Goal: Information Seeking & Learning: Learn about a topic

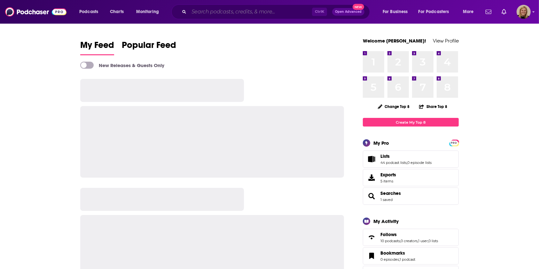
click at [216, 13] on input "Search podcasts, credits, & more..." at bounding box center [250, 12] width 123 height 10
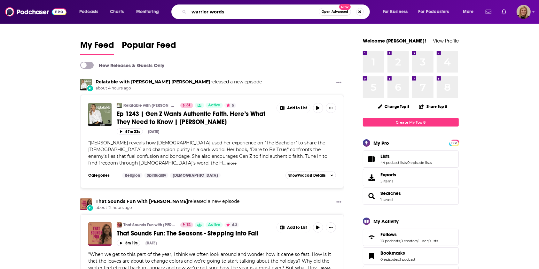
type input "warrior words"
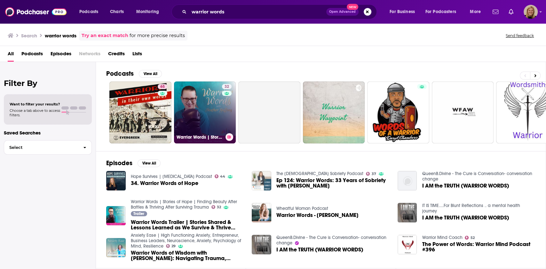
click at [196, 107] on link "32 Warrior Words | Stories of Hope | Finding Beauty After Battles & Thriving Af…" at bounding box center [205, 113] width 62 height 62
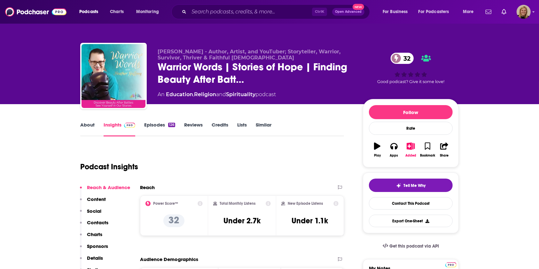
click at [87, 125] on link "About" at bounding box center [87, 129] width 14 height 15
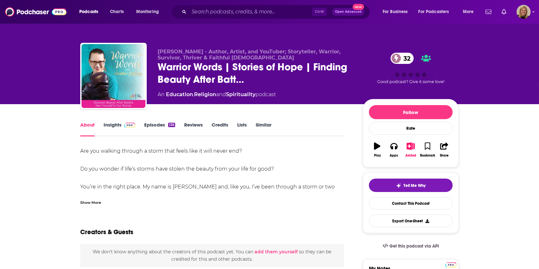
click at [94, 204] on div "Show More" at bounding box center [90, 202] width 21 height 6
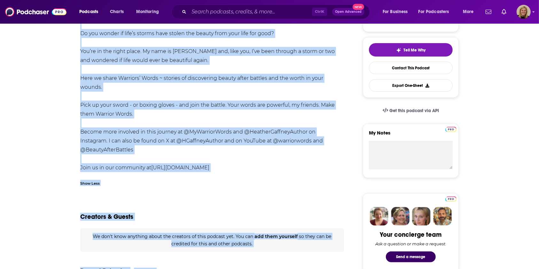
scroll to position [182, 0]
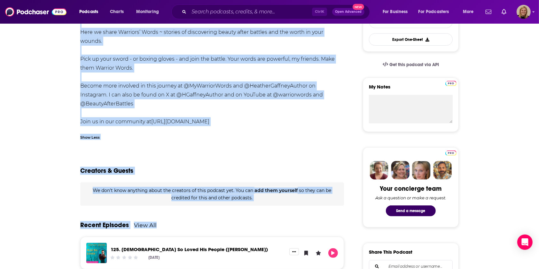
drag, startPoint x: 76, startPoint y: 151, endPoint x: 302, endPoint y: 72, distance: 239.4
click at [302, 72] on div "About Insights Episodes 126 Reviews Credits Lists Similar Are you walking throu…" at bounding box center [216, 269] width 293 height 661
copy div "Are you walking through a storm that feels like it will never end? Do you wonde…"
